Goal: Task Accomplishment & Management: Manage account settings

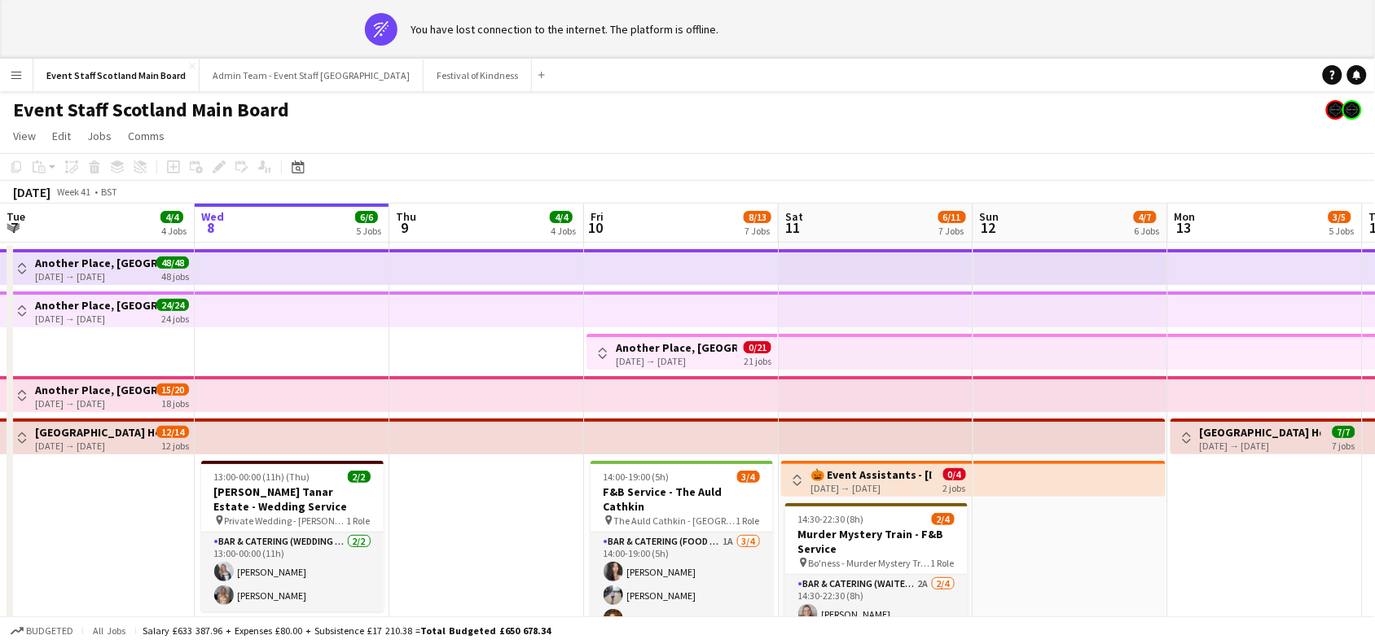
scroll to position [0, 578]
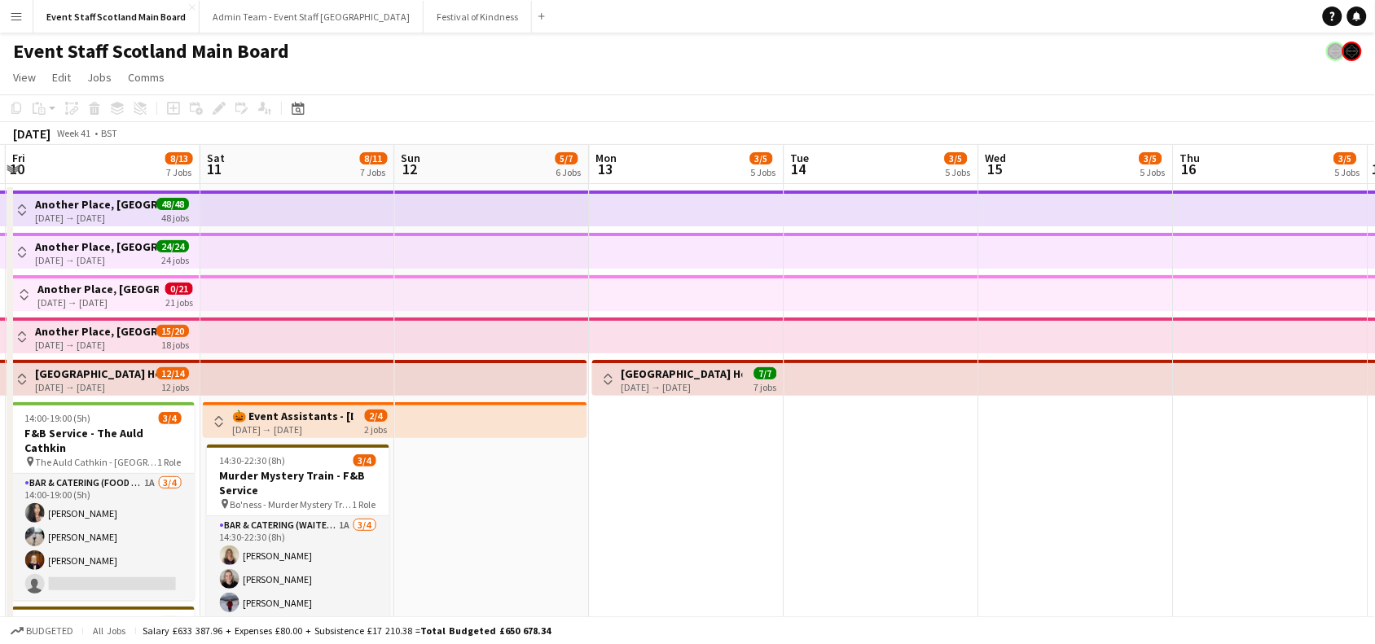
click at [225, 422] on button "Toggle View" at bounding box center [219, 422] width 20 height 20
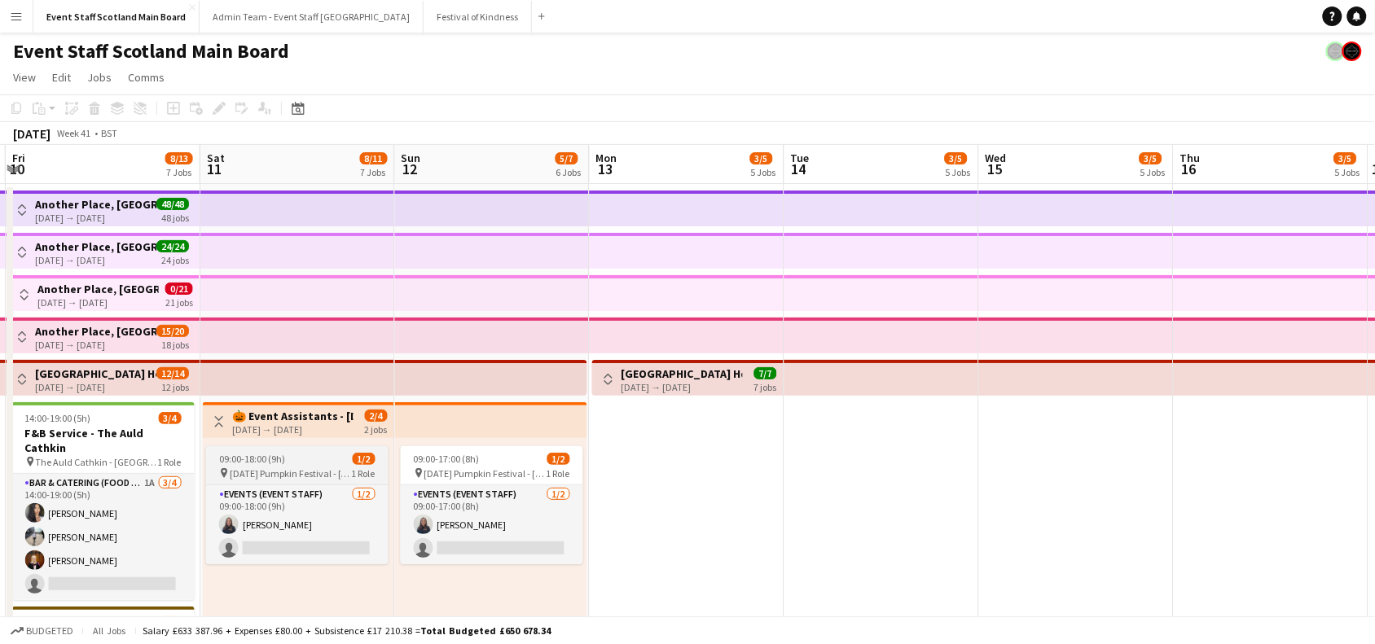
click at [294, 481] on app-job-card "09:00-18:00 (9h) 1/2 pin [DATE] Pumpkin Festival - Craiges Farm 1 Role Events (…" at bounding box center [297, 505] width 182 height 118
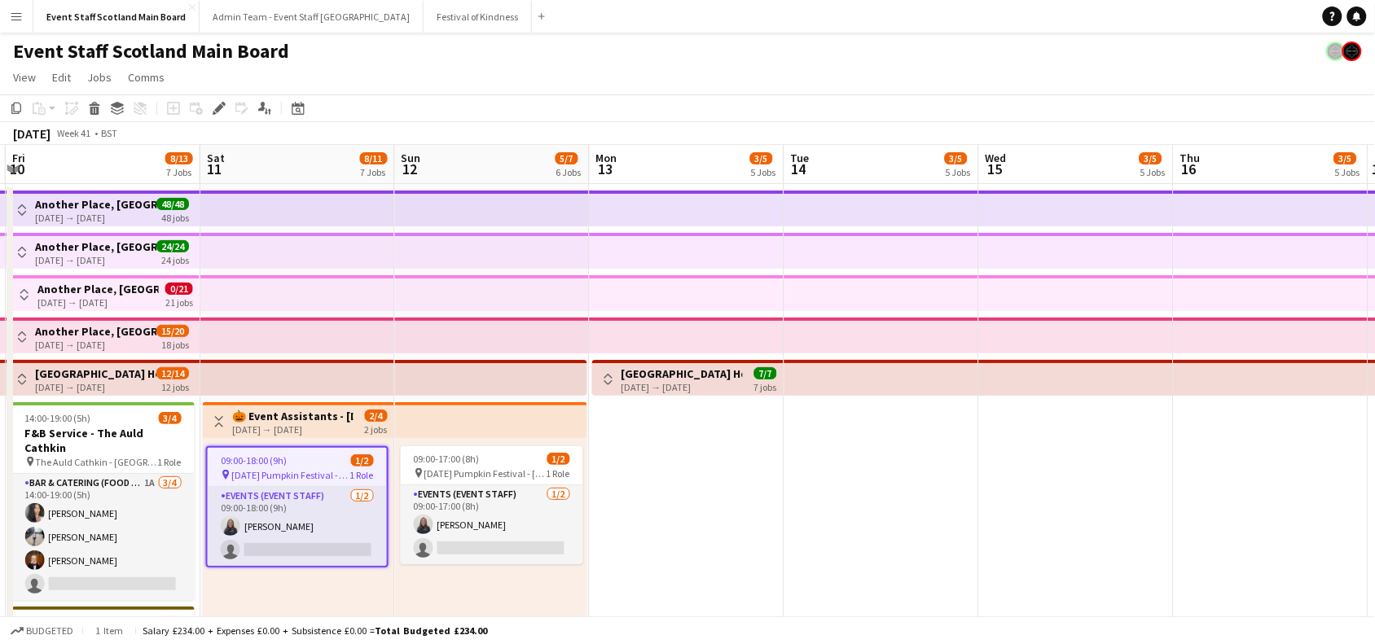
click at [290, 418] on h3 "🎃 Event Assistants - [DATE] Pumpkin Festival 🎃" at bounding box center [292, 416] width 121 height 15
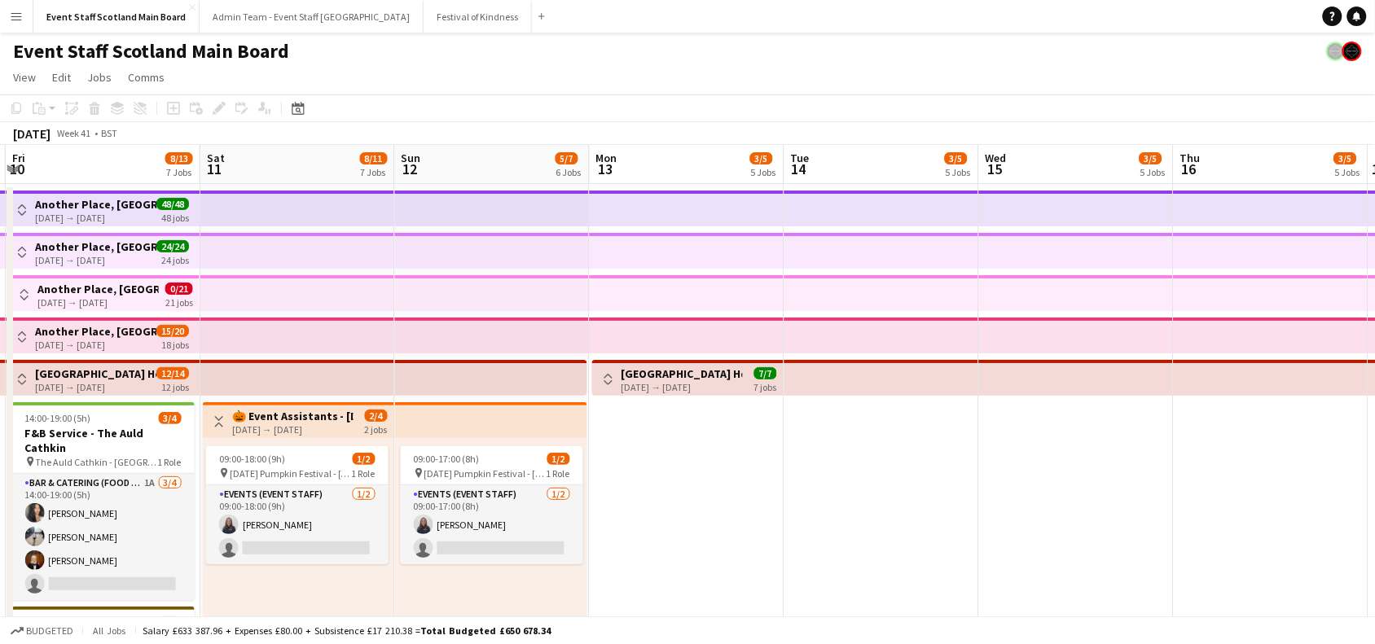
click at [287, 399] on app-date-cell "Toggle View 🎃 Event Assistants - [DATE] Pumpkin Festival 🎃 [DATE] → [DATE] 2/4 …" at bounding box center [297, 556] width 195 height 745
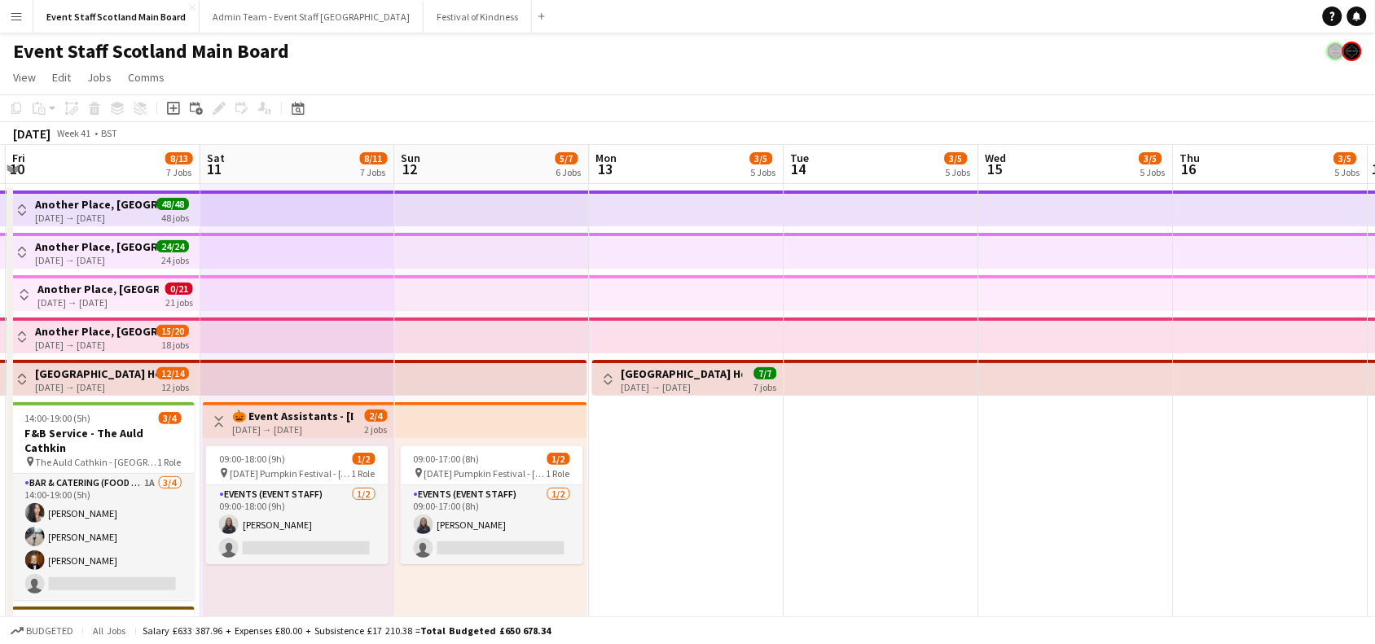
click at [289, 415] on h3 "🎃 Event Assistants - [DATE] Pumpkin Festival 🎃" at bounding box center [292, 416] width 121 height 15
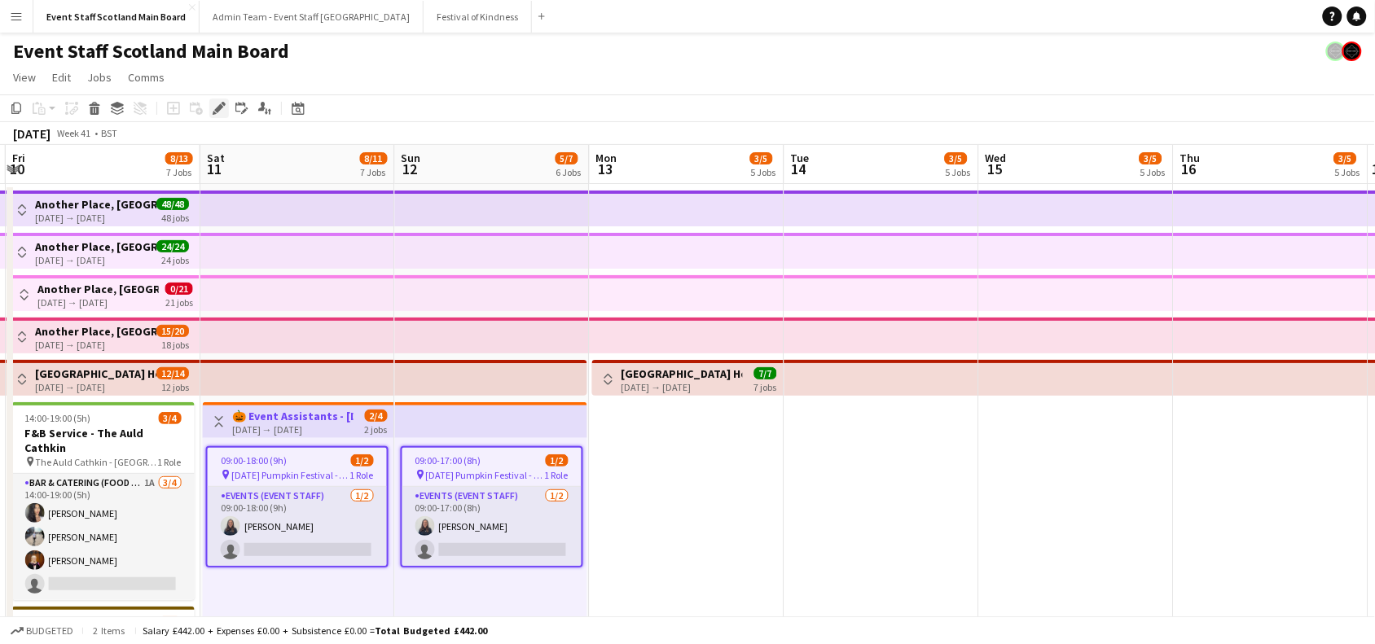
click at [209, 110] on div "Edit" at bounding box center [219, 109] width 20 height 20
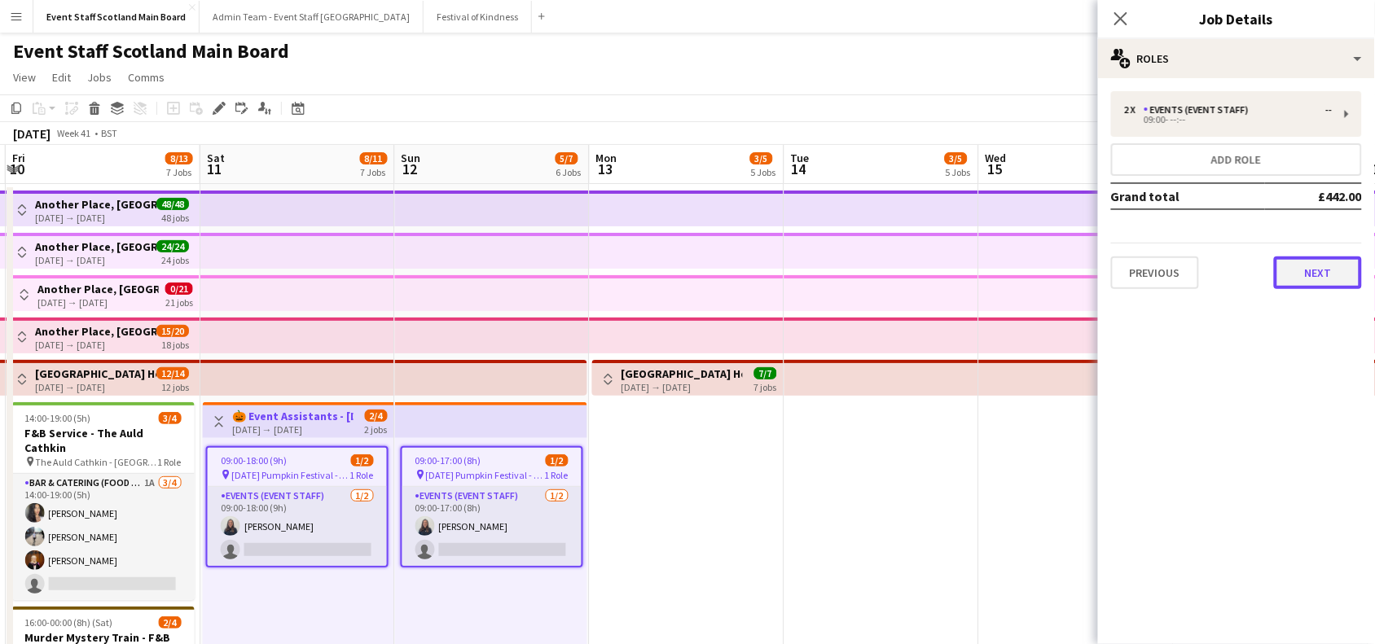
click at [1342, 282] on button "Next" at bounding box center [1318, 273] width 88 height 33
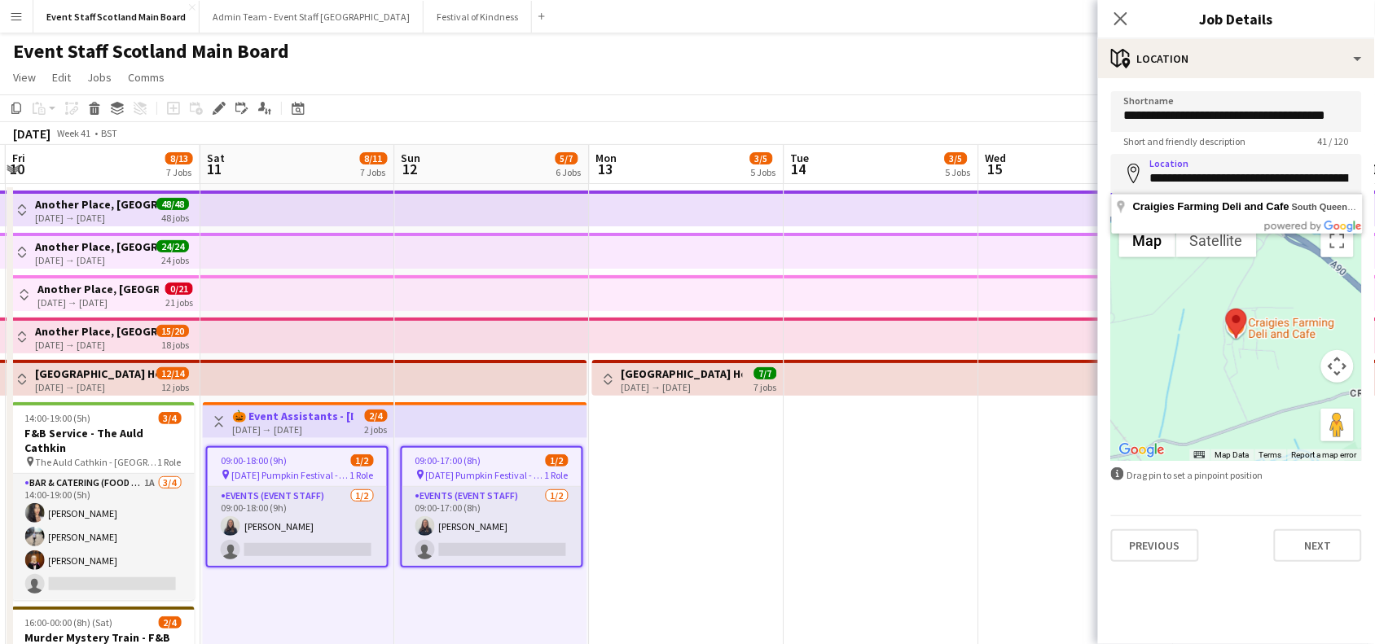
drag, startPoint x: 1153, startPoint y: 178, endPoint x: 1191, endPoint y: 180, distance: 37.5
click at [1191, 180] on input "**********" at bounding box center [1236, 174] width 251 height 41
click at [1281, 175] on input "**********" at bounding box center [1236, 174] width 251 height 41
click at [1120, 17] on icon at bounding box center [1119, 18] width 15 height 15
